Goal: Check status: Check status

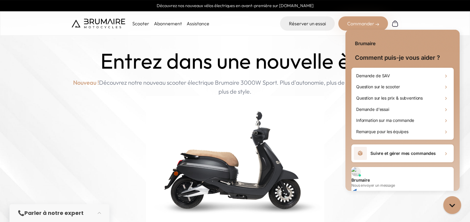
drag, startPoint x: 399, startPoint y: 147, endPoint x: 434, endPoint y: 161, distance: 38.2
drag, startPoint x: 434, startPoint y: 161, endPoint x: 445, endPoint y: 152, distance: 13.7
click at [445, 152] on div "Suivre et gérer mes commandes" at bounding box center [402, 154] width 102 height 18
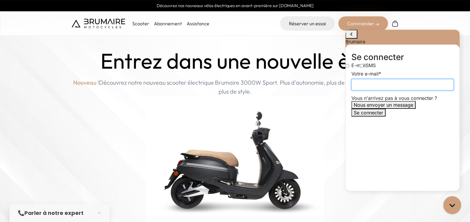
click at [382, 90] on input "Votre e-mail" at bounding box center [402, 84] width 102 height 11
type input "**********"
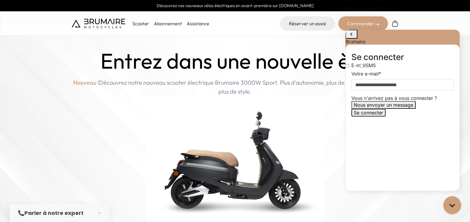
click at [384, 117] on button "Se connecter" at bounding box center [368, 113] width 34 height 8
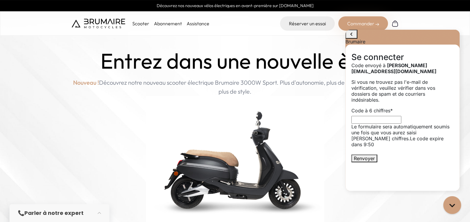
type input "******"
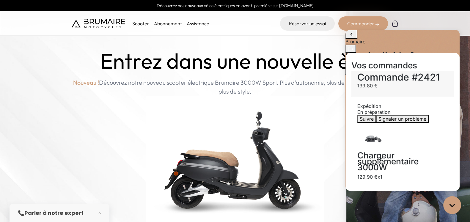
click at [440, 115] on div "Suivre Signaler un problème" at bounding box center [402, 119] width 90 height 8
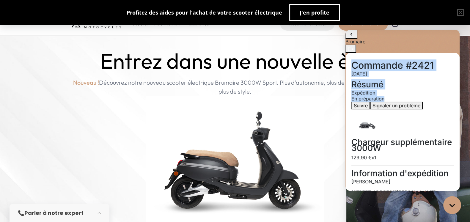
drag, startPoint x: 448, startPoint y: 95, endPoint x: 351, endPoint y: 63, distance: 102.0
click at [350, 62] on div "Commande #2421 [DATE] Résumé Expédition En préparation Suivre Signaler un probl…" at bounding box center [403, 122] width 114 height 138
drag, startPoint x: 350, startPoint y: 62, endPoint x: 443, endPoint y: 126, distance: 112.8
click at [443, 126] on div "Commande #2421 [DATE] Résumé Expédition En préparation Suivre Signaler un probl…" at bounding box center [403, 122] width 114 height 138
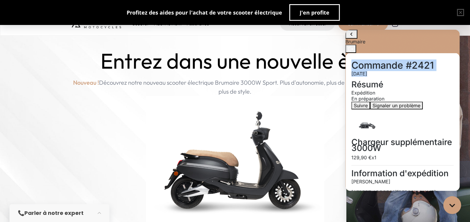
click at [443, 155] on p "129,90 € x1" at bounding box center [402, 158] width 102 height 6
drag, startPoint x: 443, startPoint y: 126, endPoint x: 356, endPoint y: 57, distance: 110.9
click at [356, 58] on div "Commande #2421 [DATE] Résumé Expédition En préparation Suivre Signaler un probl…" at bounding box center [403, 122] width 114 height 138
click at [356, 62] on h2 "Commande #2421" at bounding box center [402, 65] width 102 height 6
drag, startPoint x: 356, startPoint y: 57, endPoint x: 449, endPoint y: 131, distance: 118.5
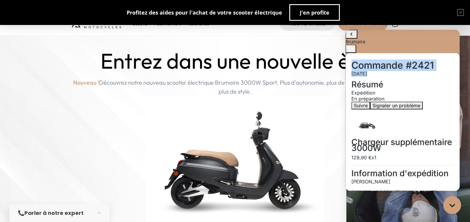
click at [449, 131] on div "Commande #2421 [DATE] Résumé Expédition En préparation Suivre Signaler un probl…" at bounding box center [403, 122] width 114 height 138
drag, startPoint x: 449, startPoint y: 131, endPoint x: 359, endPoint y: 58, distance: 116.1
click at [359, 58] on div "Commande #2421 [DATE] Résumé Expédition En préparation Suivre Signaler un probl…" at bounding box center [403, 122] width 114 height 138
click at [359, 62] on h2 "Commande #2421" at bounding box center [402, 65] width 102 height 6
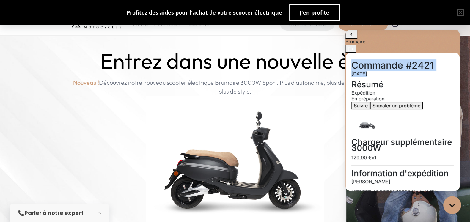
drag, startPoint x: 359, startPoint y: 58, endPoint x: 431, endPoint y: 127, distance: 99.5
click at [431, 127] on div "Commande #2421 [DATE] Résumé Expédition En préparation Suivre Signaler un probl…" at bounding box center [403, 122] width 114 height 138
click at [431, 155] on p "129,90 € x1" at bounding box center [402, 158] width 102 height 6
drag, startPoint x: 431, startPoint y: 127, endPoint x: 357, endPoint y: 57, distance: 101.4
click at [357, 56] on div "Commande #2421 [DATE] Résumé Expédition En préparation Suivre Signaler un probl…" at bounding box center [403, 122] width 114 height 138
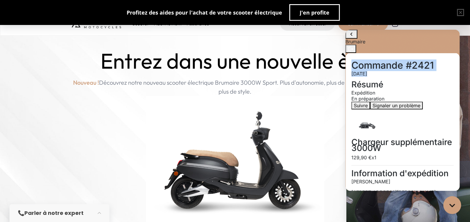
click at [357, 62] on h2 "Commande #2421" at bounding box center [402, 65] width 102 height 6
drag, startPoint x: 357, startPoint y: 57, endPoint x: 437, endPoint y: 131, distance: 109.2
click at [437, 131] on div "Commande #2421 [DATE] Résumé Expédition En préparation Suivre Signaler un probl…" at bounding box center [403, 122] width 114 height 138
click at [437, 155] on p "129,90 € x1" at bounding box center [402, 158] width 102 height 6
drag, startPoint x: 437, startPoint y: 131, endPoint x: 354, endPoint y: 56, distance: 112.6
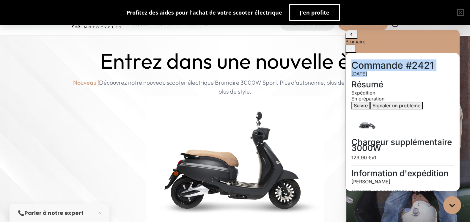
click at [354, 55] on div "Commande #2421 [DATE] Résumé Expédition En préparation Suivre Signaler un probl…" at bounding box center [403, 122] width 114 height 138
click at [354, 56] on div "Commande #2421 [DATE] Résumé Expédition En préparation Suivre Signaler un probl…" at bounding box center [403, 122] width 114 height 138
drag, startPoint x: 354, startPoint y: 56, endPoint x: 426, endPoint y: 127, distance: 101.1
click at [426, 127] on div "Commande #2421 [DATE] Résumé Expédition En préparation Suivre Signaler un probl…" at bounding box center [403, 122] width 114 height 138
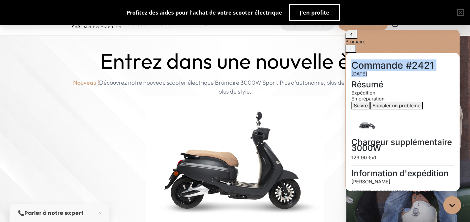
click at [426, 155] on p "129,90 € x1" at bounding box center [402, 158] width 102 height 6
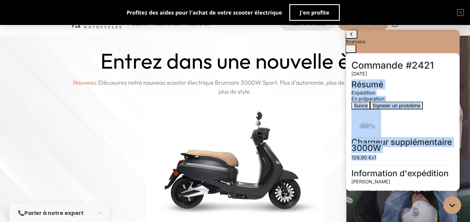
click at [426, 155] on p "129,90 € x1" at bounding box center [402, 158] width 102 height 6
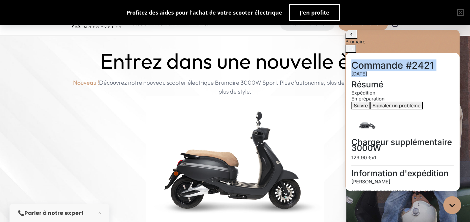
drag, startPoint x: 426, startPoint y: 127, endPoint x: 363, endPoint y: 55, distance: 95.7
click at [363, 55] on div "Commande #2421 [DATE] Résumé Expédition En préparation Suivre Signaler un probl…" at bounding box center [403, 122] width 114 height 138
